Goal: Information Seeking & Learning: Learn about a topic

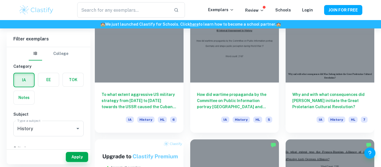
scroll to position [295, 0]
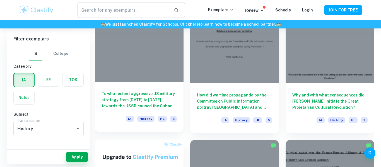
click at [153, 104] on h6 "To what extent aggressive US military strategy from [DATE] to [DATE] towards th…" at bounding box center [139, 100] width 75 height 18
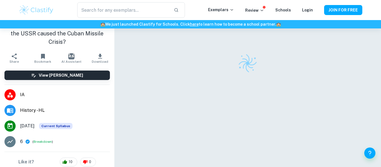
scroll to position [20, 0]
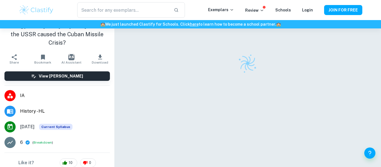
click at [45, 153] on div "Like it? 10 0" at bounding box center [57, 163] width 114 height 20
click at [42, 140] on button "Breakdown" at bounding box center [42, 142] width 18 height 5
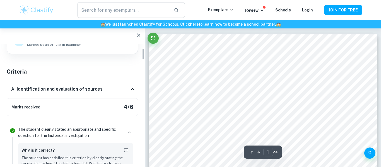
scroll to position [47, 0]
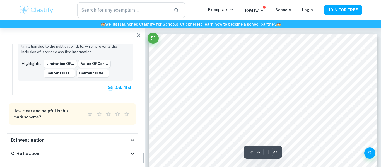
click at [98, 137] on div "B: Investigation" at bounding box center [70, 140] width 118 height 7
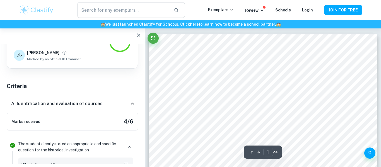
scroll to position [0, 0]
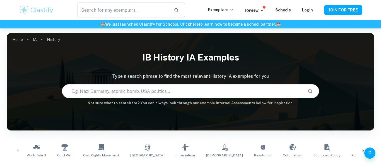
scroll to position [295, 0]
